Goal: Task Accomplishment & Management: Use online tool/utility

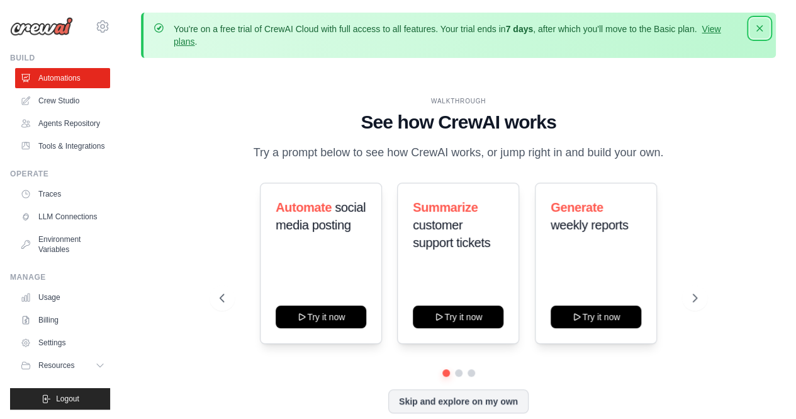
click at [636, 31] on icon "button" at bounding box center [760, 28] width 6 height 6
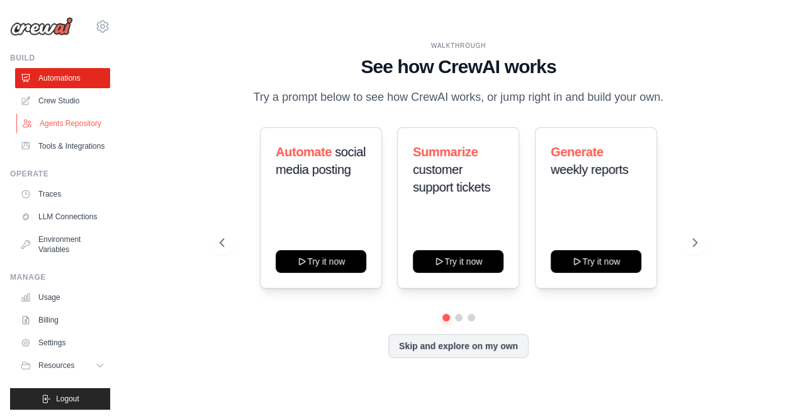
click at [74, 133] on link "Agents Repository" at bounding box center [63, 123] width 95 height 20
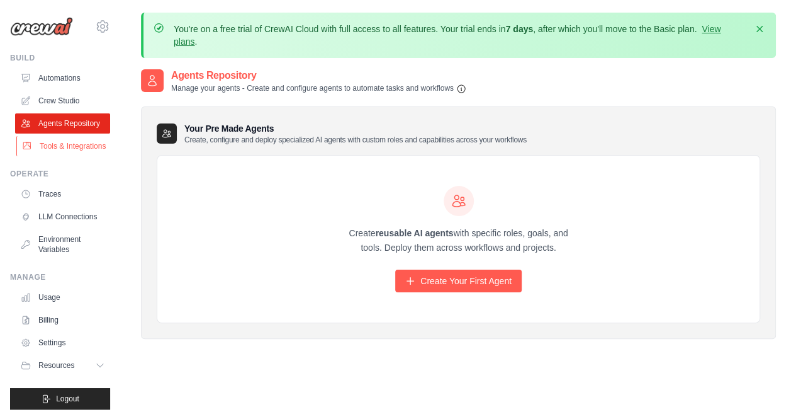
click at [83, 156] on link "Tools & Integrations" at bounding box center [63, 146] width 95 height 20
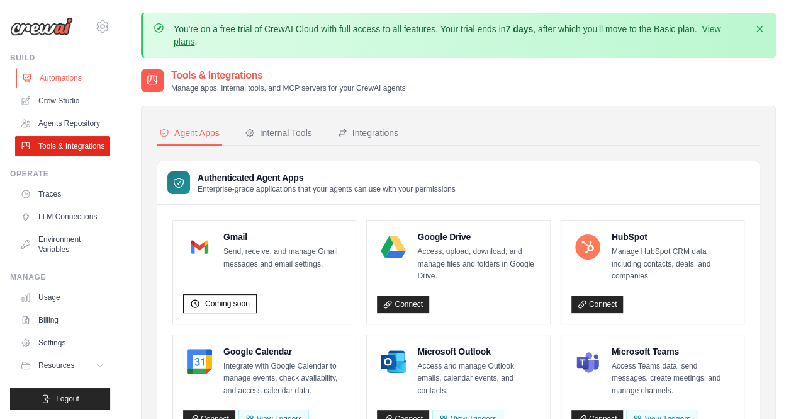
click at [71, 88] on link "Automations" at bounding box center [63, 78] width 95 height 20
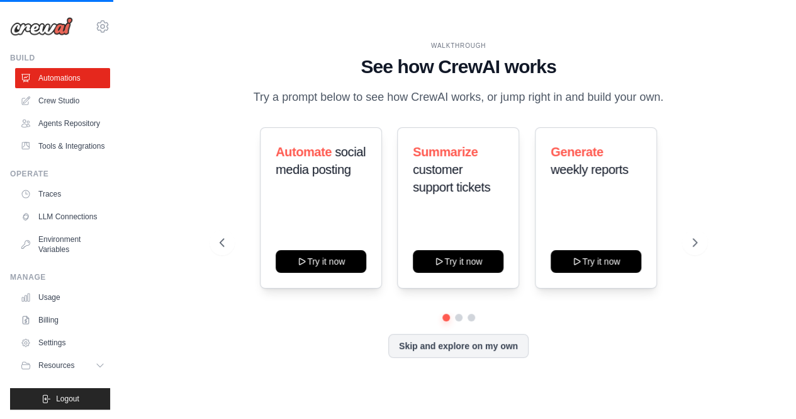
scroll to position [11, 0]
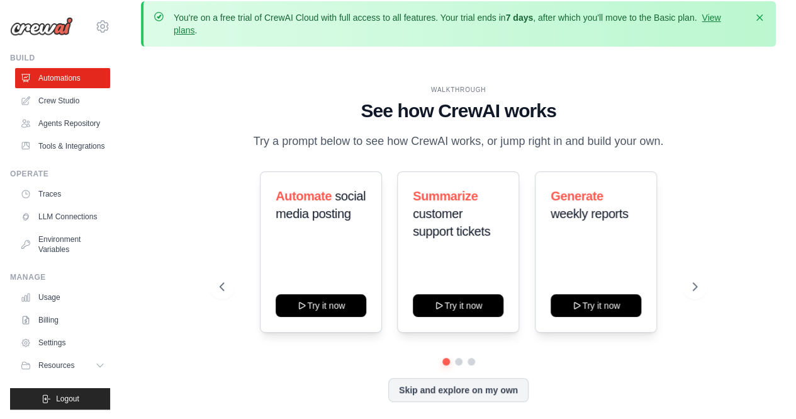
click at [636, 251] on div "Automate social media posting Try it now Summarize customer support tickets Try…" at bounding box center [459, 251] width 478 height 161
click at [87, 111] on link "Crew Studio" at bounding box center [63, 101] width 95 height 20
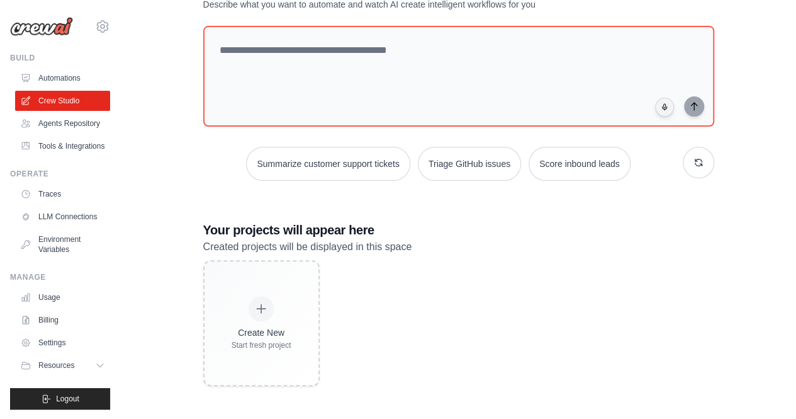
scroll to position [261, 0]
click at [66, 133] on link "Agents Repository" at bounding box center [63, 123] width 95 height 20
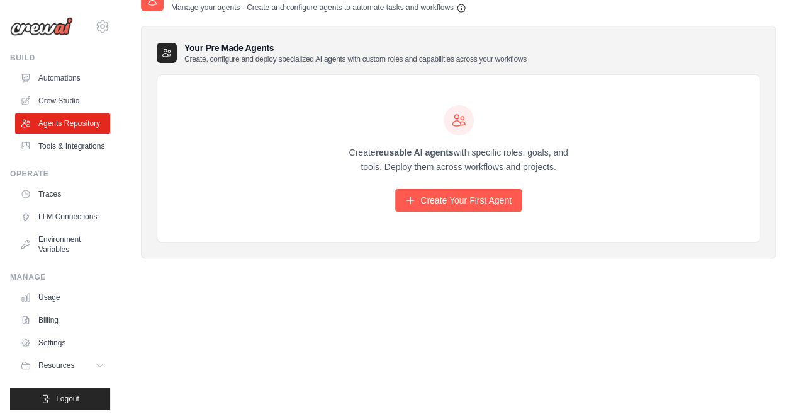
scroll to position [101, 0]
click at [438, 212] on link "Create Your First Agent" at bounding box center [458, 200] width 127 height 23
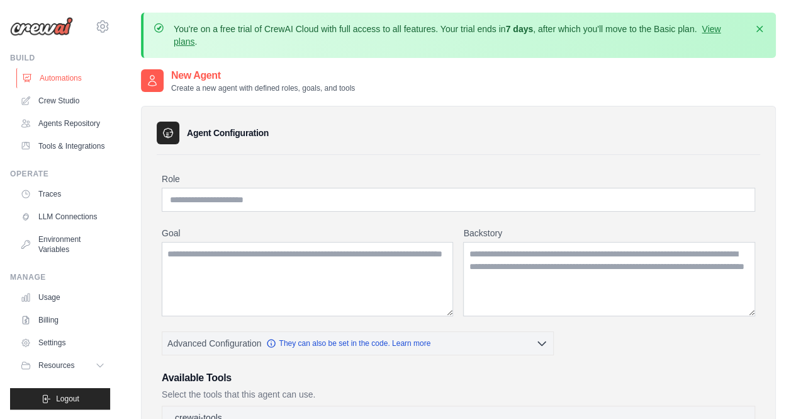
click at [79, 88] on link "Automations" at bounding box center [63, 78] width 95 height 20
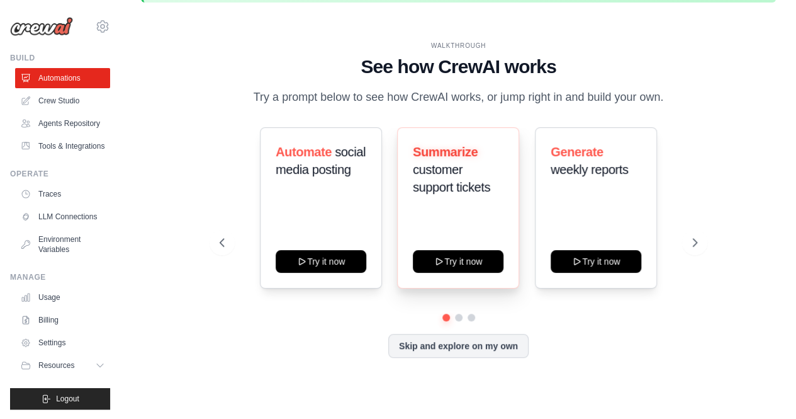
scroll to position [81, 0]
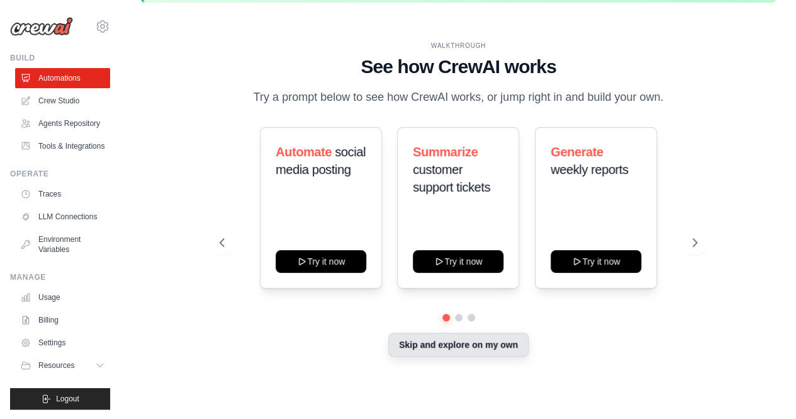
click at [478, 356] on button "Skip and explore on my own" at bounding box center [458, 344] width 140 height 24
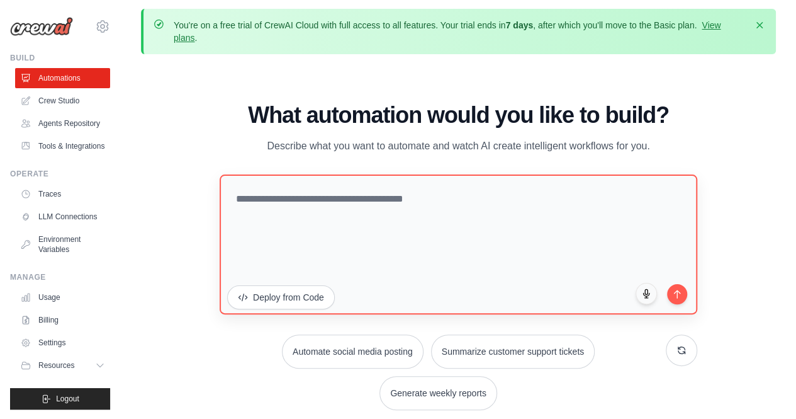
scroll to position [0, 0]
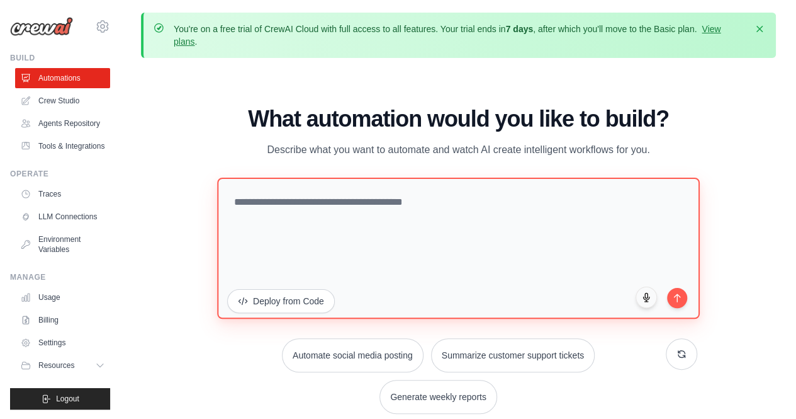
click at [402, 222] on textarea at bounding box center [458, 247] width 483 height 141
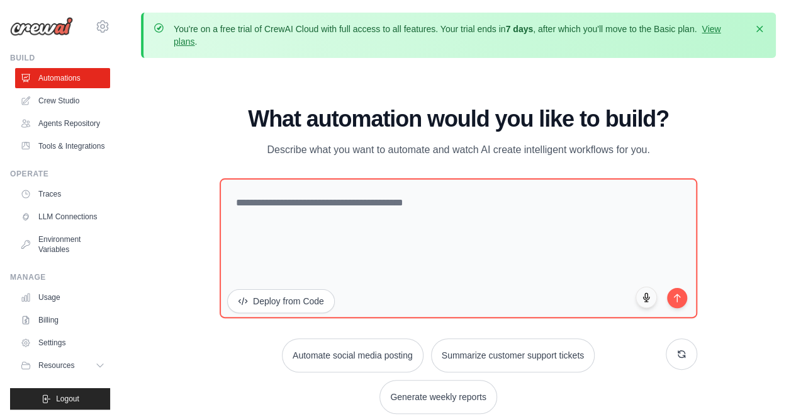
click at [743, 171] on div "WALKTHROUGH See how CrewAI works Try a prompt below to see how CrewAI works, or…" at bounding box center [458, 264] width 635 height 393
click at [68, 88] on link "Automations" at bounding box center [63, 78] width 95 height 20
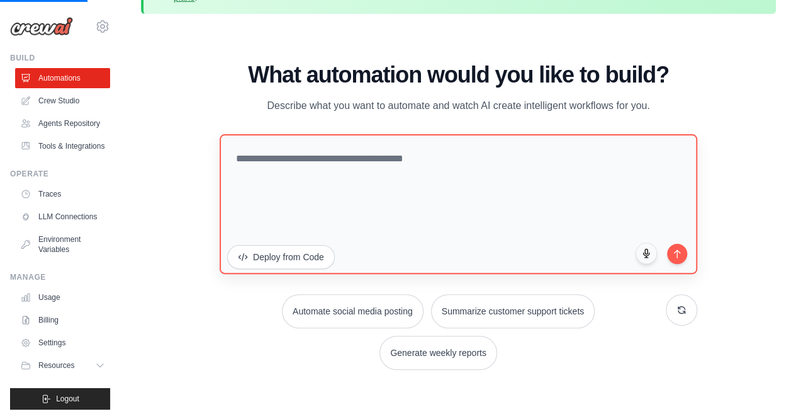
scroll to position [82, 0]
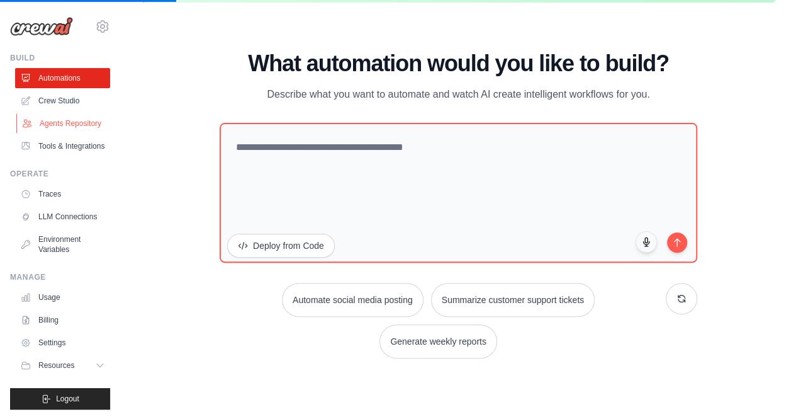
click at [65, 133] on link "Agents Repository" at bounding box center [63, 123] width 95 height 20
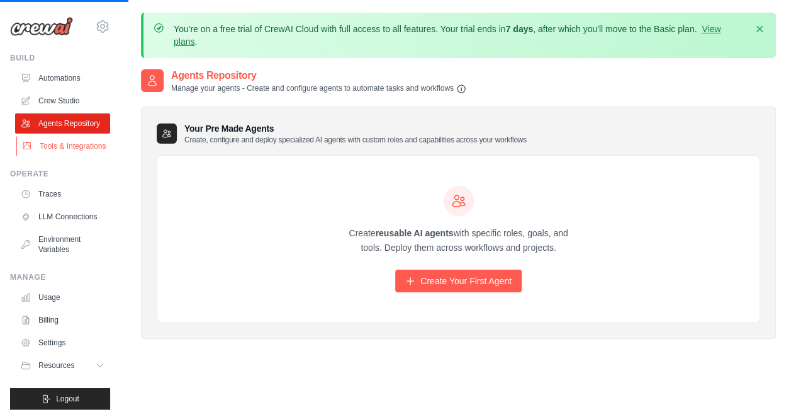
click at [56, 156] on link "Tools & Integrations" at bounding box center [63, 146] width 95 height 20
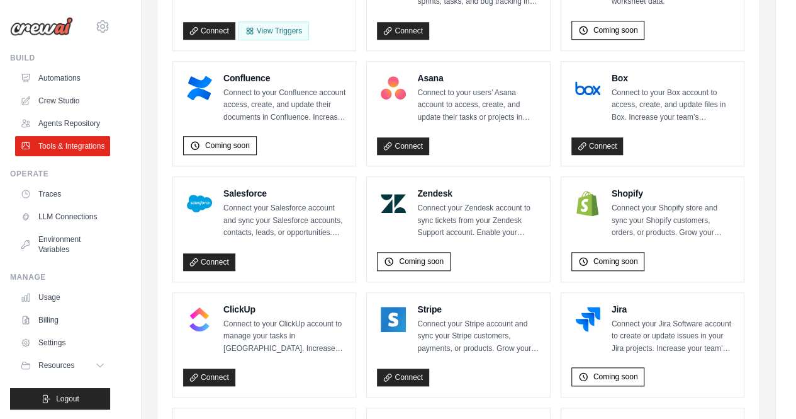
scroll to position [126, 0]
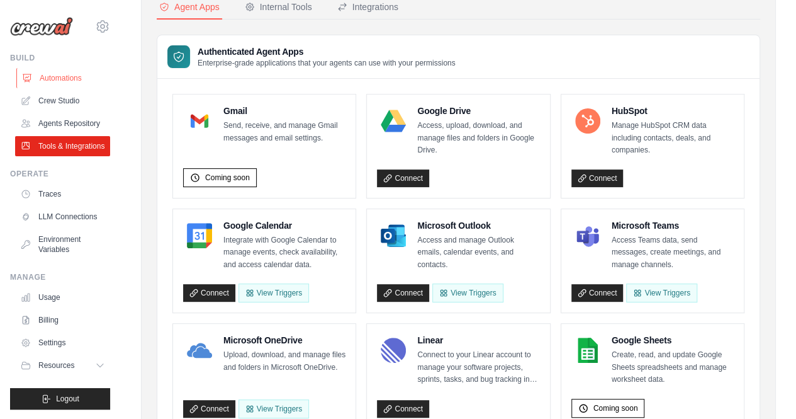
click at [75, 88] on link "Automations" at bounding box center [63, 78] width 95 height 20
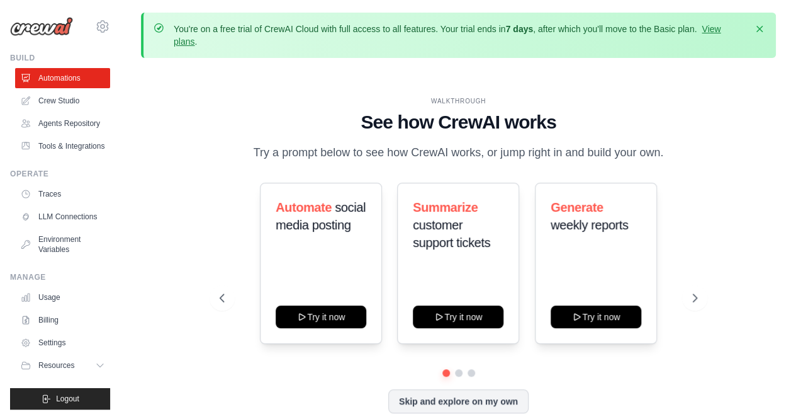
click at [382, 237] on div "Automate social media posting Try it now" at bounding box center [321, 263] width 122 height 161
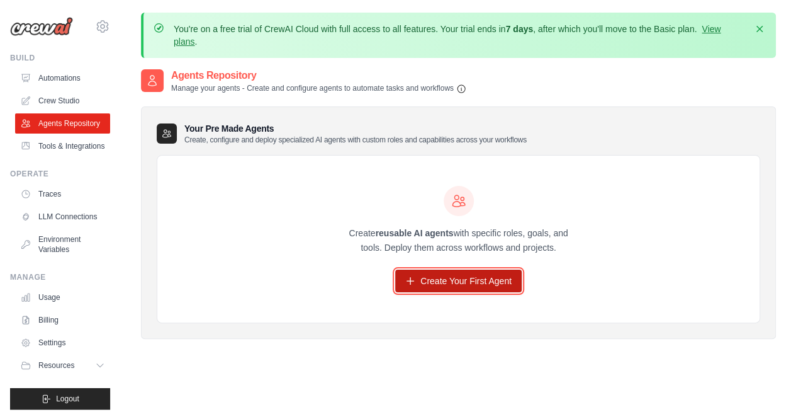
click at [427, 292] on link "Create Your First Agent" at bounding box center [458, 280] width 127 height 23
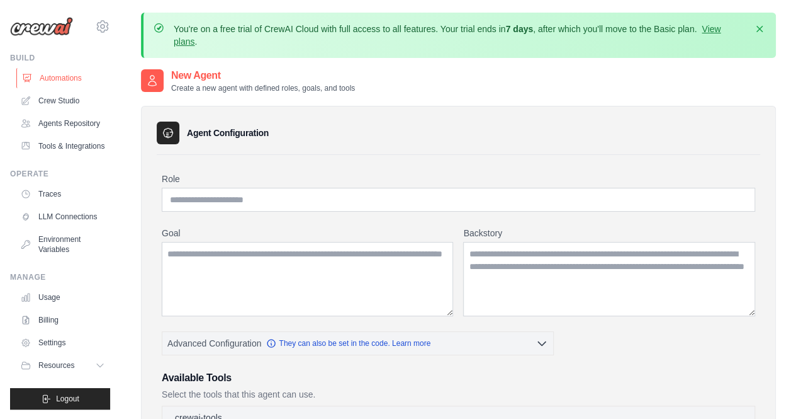
click at [77, 88] on link "Automations" at bounding box center [63, 78] width 95 height 20
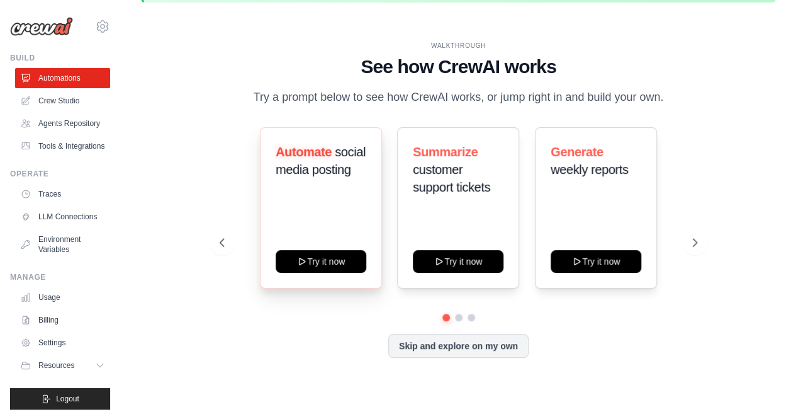
scroll to position [81, 0]
click at [462, 356] on button "Skip and explore on my own" at bounding box center [458, 344] width 140 height 24
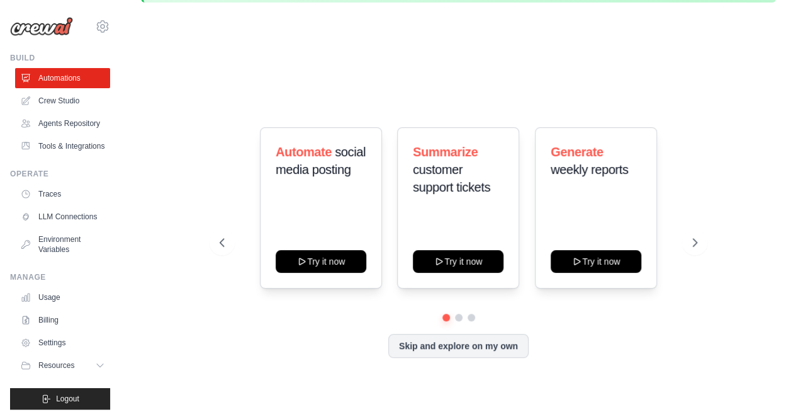
scroll to position [79, 0]
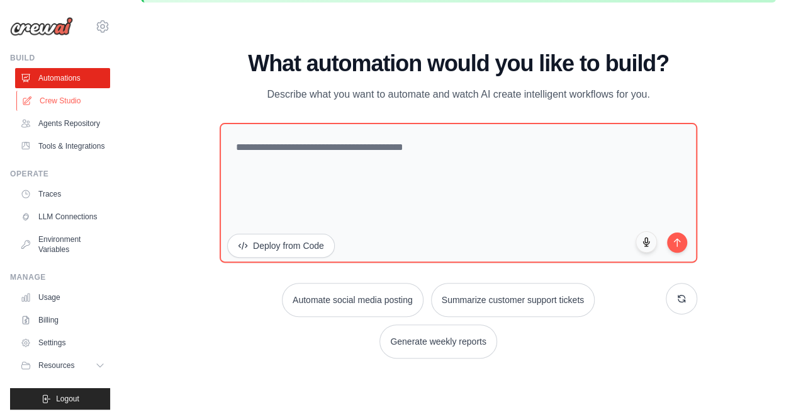
click at [88, 111] on link "Crew Studio" at bounding box center [63, 101] width 95 height 20
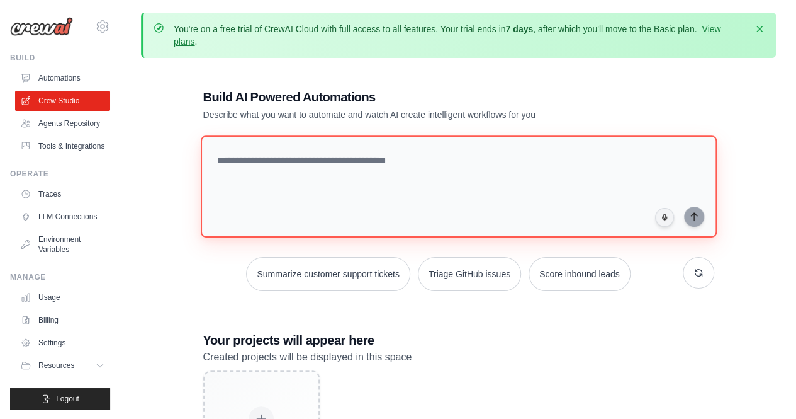
click at [404, 201] on textarea at bounding box center [458, 186] width 516 height 102
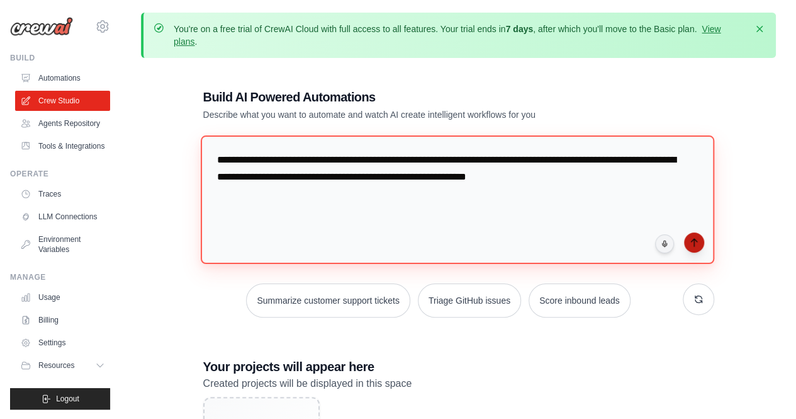
type textarea "**********"
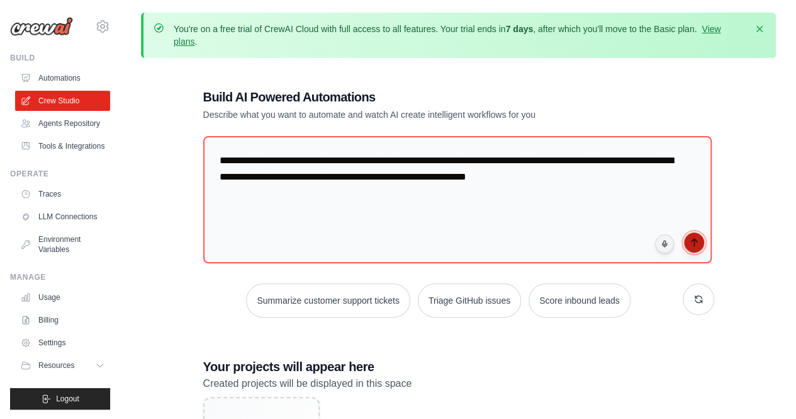
click at [698, 247] on icon "submit" at bounding box center [694, 242] width 10 height 10
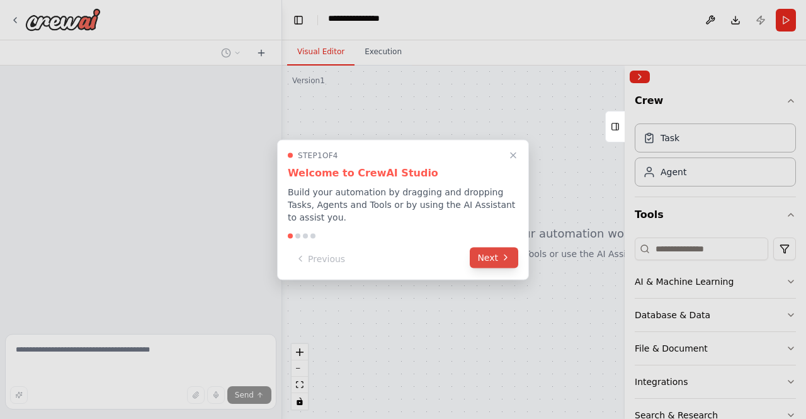
click at [487, 268] on button "Next" at bounding box center [494, 257] width 48 height 21
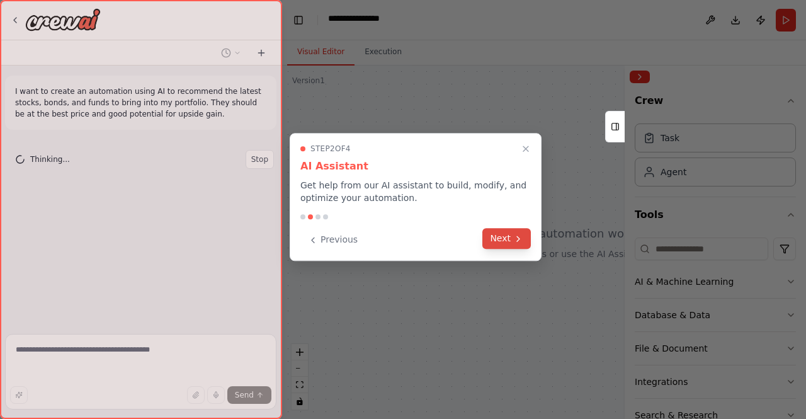
click at [497, 249] on button "Next" at bounding box center [506, 238] width 48 height 21
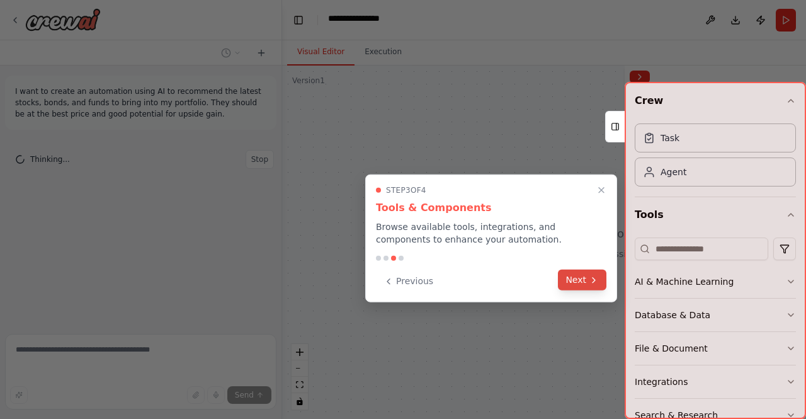
click at [567, 290] on button "Next" at bounding box center [582, 279] width 48 height 21
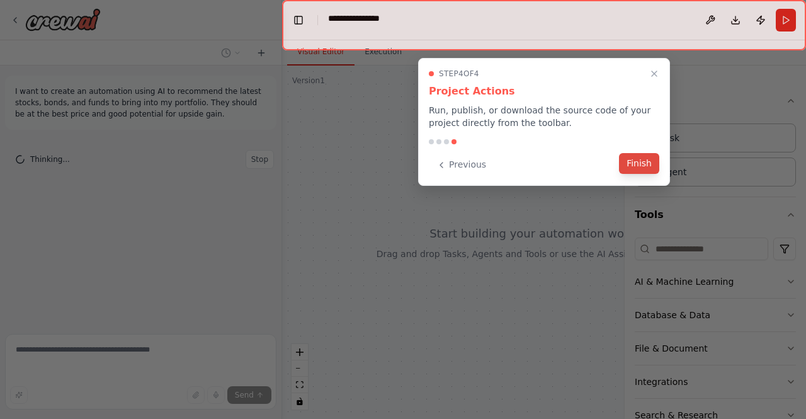
click at [628, 174] on button "Finish" at bounding box center [639, 163] width 40 height 21
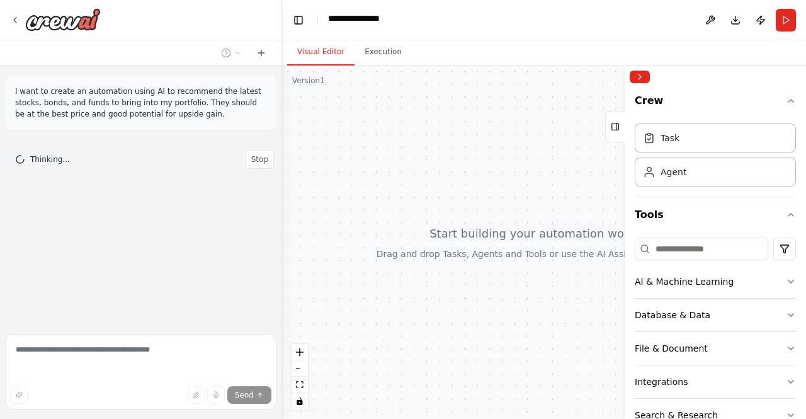
click at [432, 22] on header "**********" at bounding box center [544, 20] width 524 height 40
click at [406, 23] on div "**********" at bounding box center [367, 20] width 78 height 16
drag, startPoint x: 417, startPoint y: 28, endPoint x: 272, endPoint y: 29, distance: 145.4
click at [272, 29] on div "**********" at bounding box center [403, 209] width 806 height 419
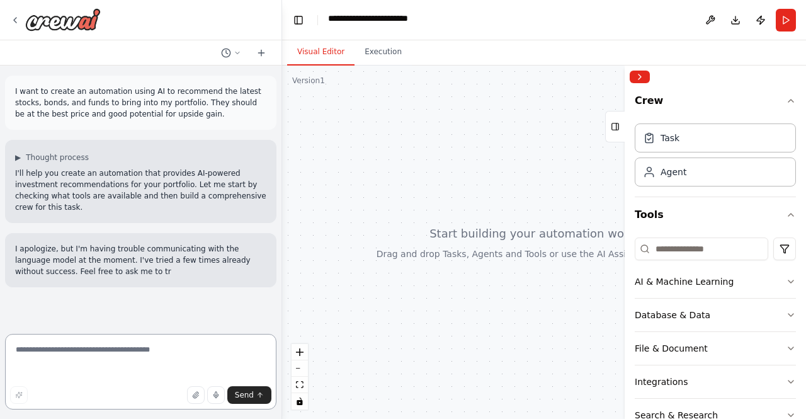
scroll to position [88, 0]
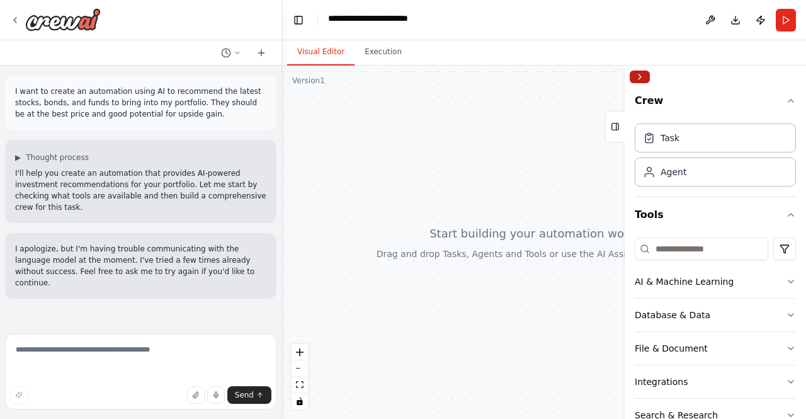
click at [647, 83] on button "Collapse right sidebar" at bounding box center [640, 77] width 20 height 13
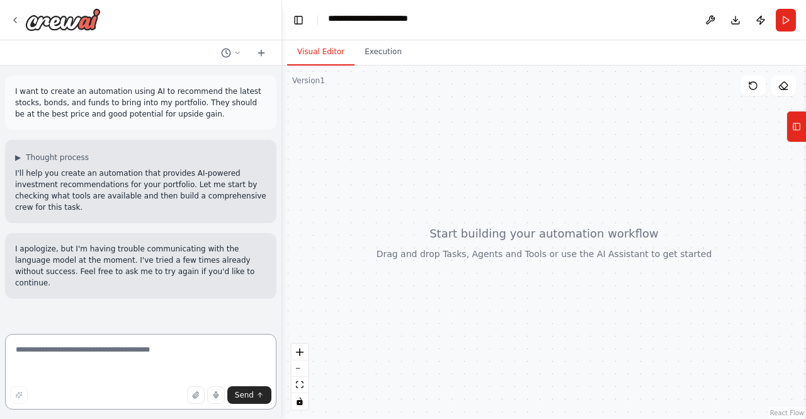
click at [174, 349] on textarea at bounding box center [140, 372] width 271 height 76
type textarea "**********"
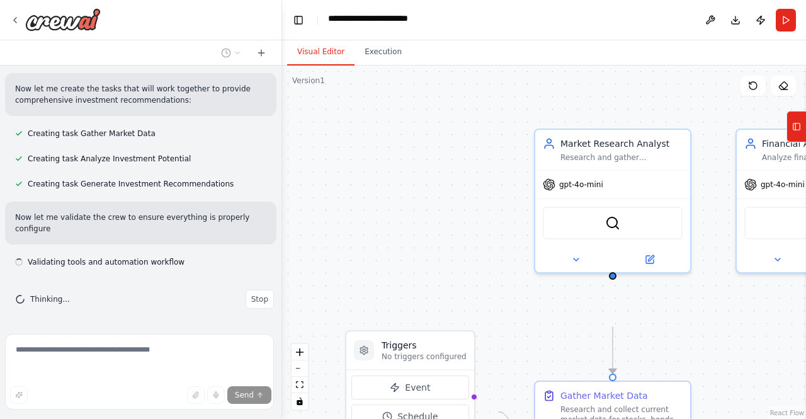
scroll to position [1284, 0]
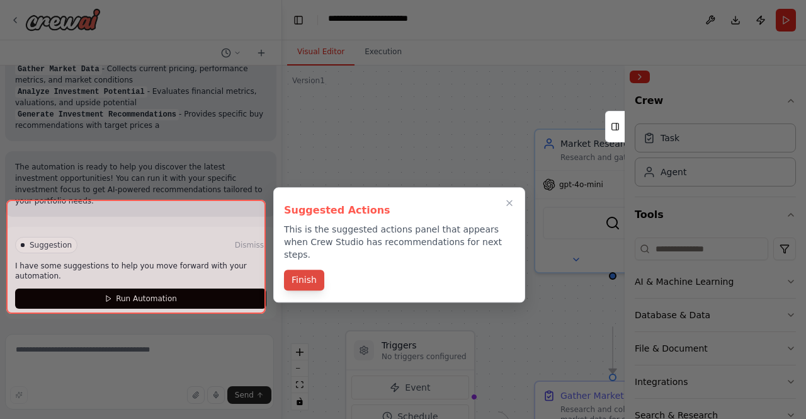
click at [310, 302] on div "Suggested Actions This is the suggested actions panel that appears when Crew St…" at bounding box center [399, 244] width 252 height 115
click at [310, 291] on button "Finish" at bounding box center [304, 280] width 40 height 21
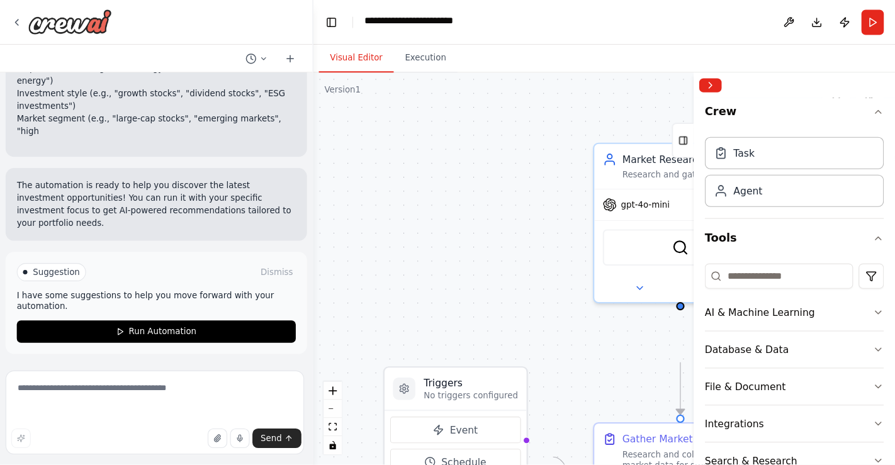
scroll to position [2046, 0]
click at [412, 189] on div ".deletable-edge-delete-btn { width: 20px; height: 20px; border: 0px solid #ffff…" at bounding box center [544, 241] width 524 height 353
click at [641, 83] on button "Collapse right sidebar" at bounding box center [640, 77] width 20 height 13
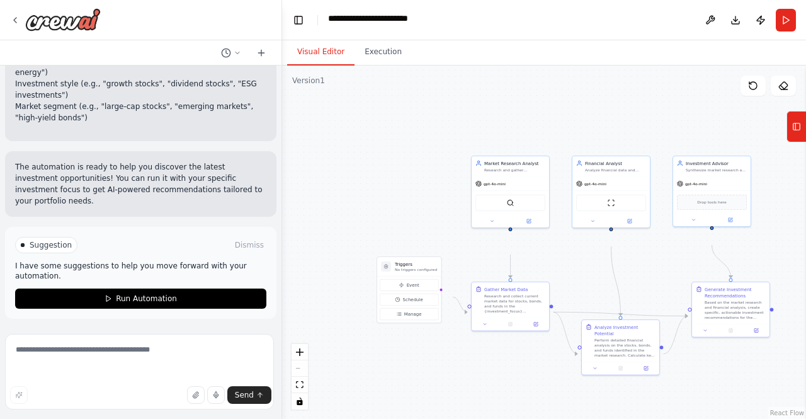
scroll to position [2013, 0]
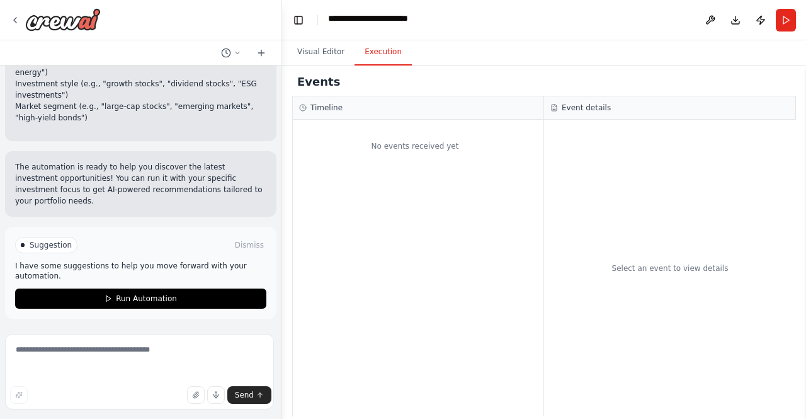
click at [412, 65] on button "Execution" at bounding box center [382, 52] width 57 height 26
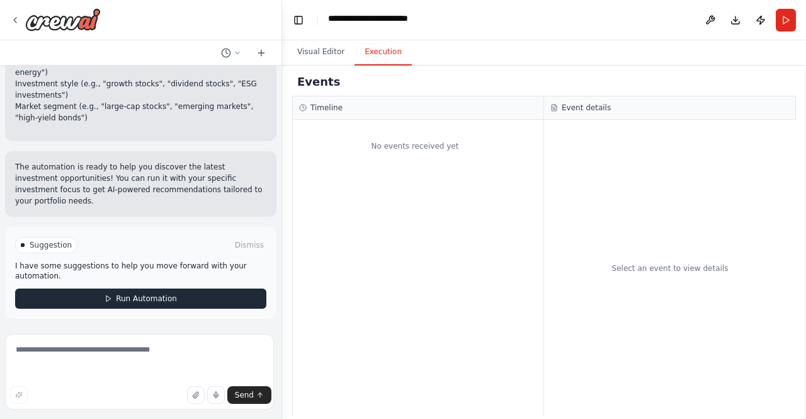
click at [118, 293] on span "Run Automation" at bounding box center [146, 298] width 61 height 10
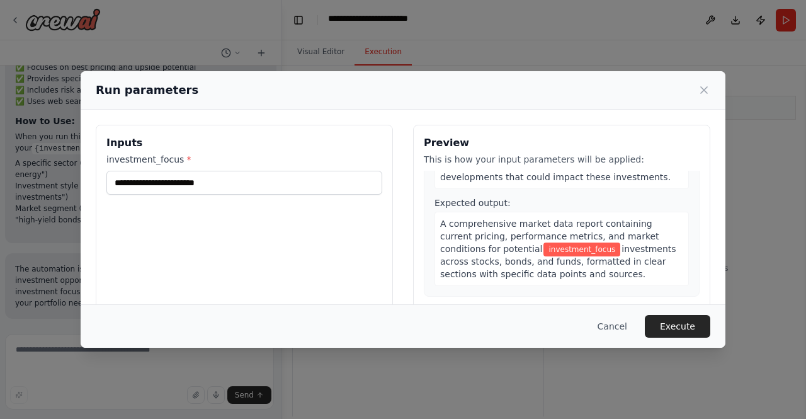
scroll to position [150, 0]
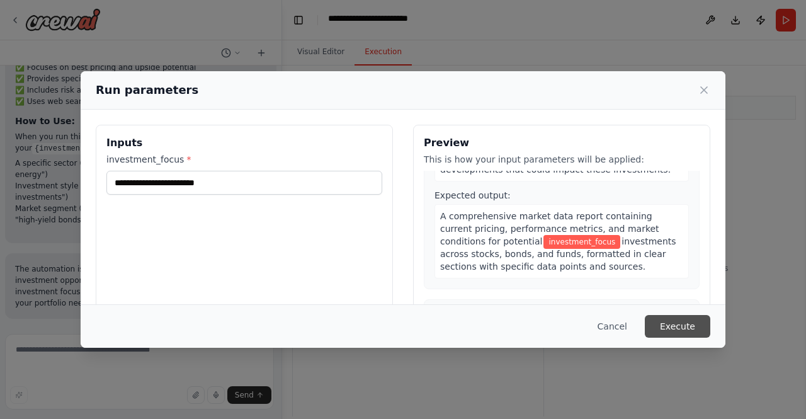
click at [710, 320] on button "Execute" at bounding box center [677, 326] width 65 height 23
click at [710, 324] on button "Execute" at bounding box center [677, 326] width 65 height 23
